Goal: Check status: Check status

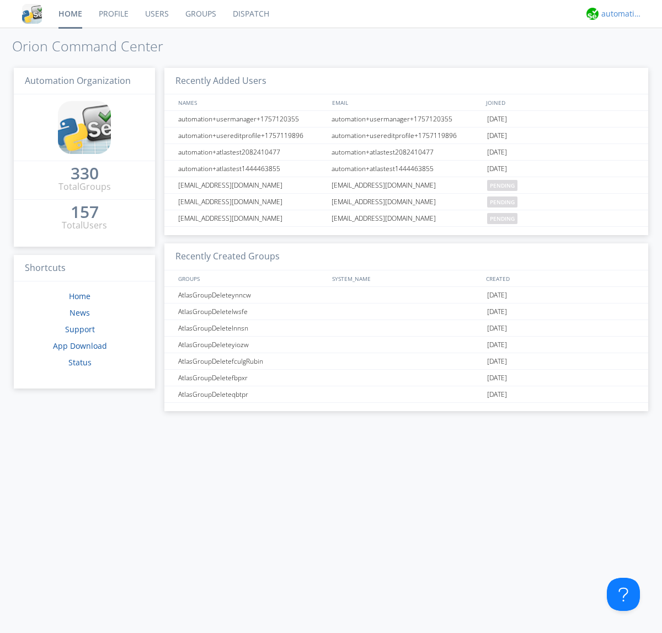
click at [619, 14] on div "automation+atlas" at bounding box center [622, 13] width 41 height 11
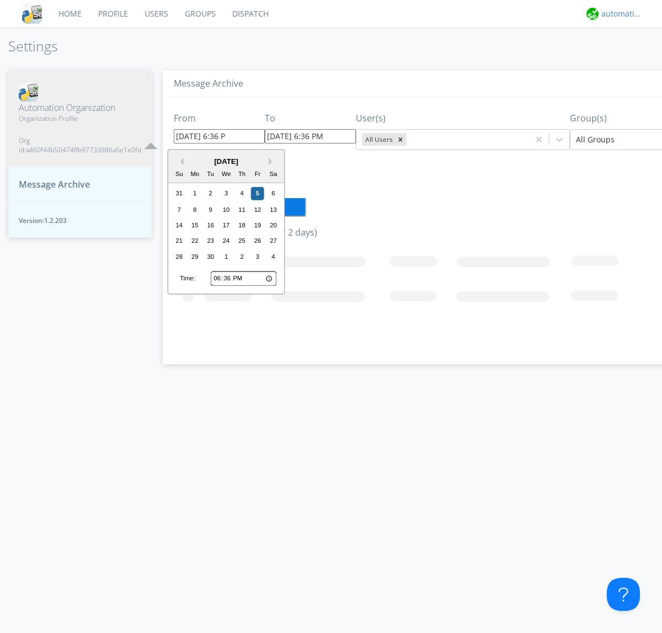
type input "[DATE] 6:36 PM"
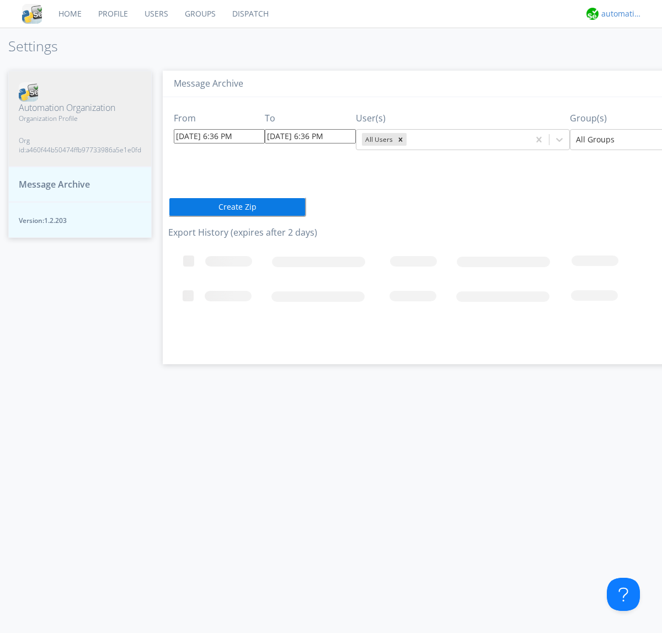
click at [619, 14] on div "automation+atlas" at bounding box center [622, 13] width 41 height 11
